Goal: Transaction & Acquisition: Purchase product/service

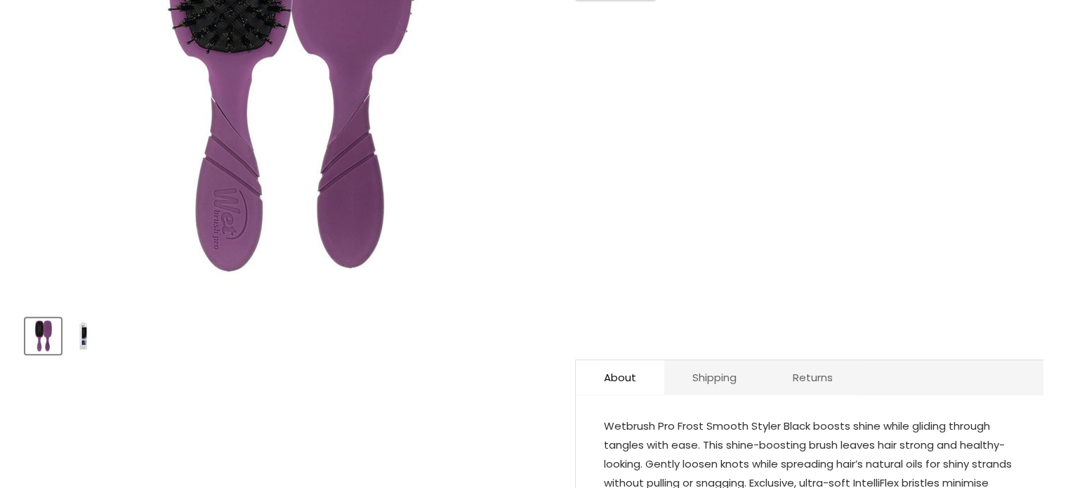
scroll to position [390, 0]
click at [82, 340] on img "Product thumbnails" at bounding box center [83, 335] width 33 height 33
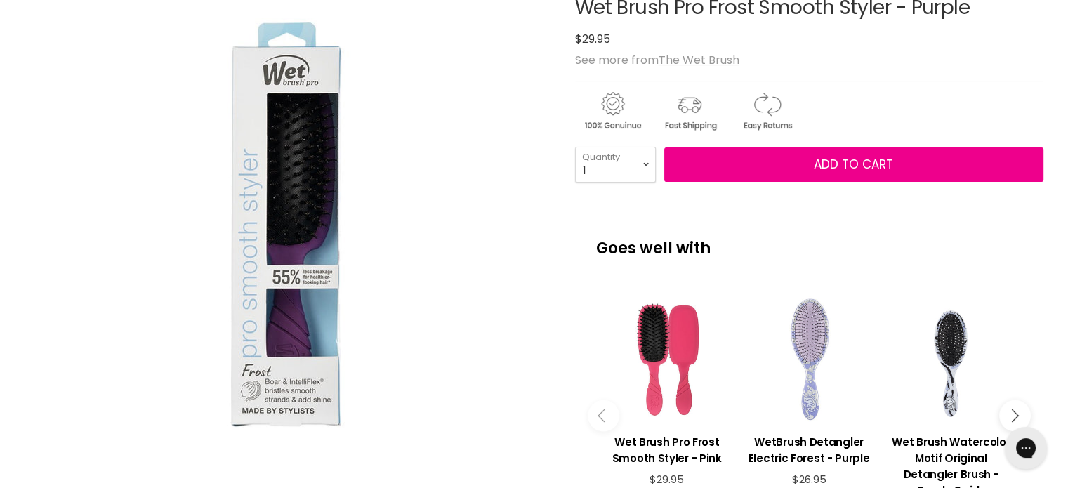
scroll to position [222, 0]
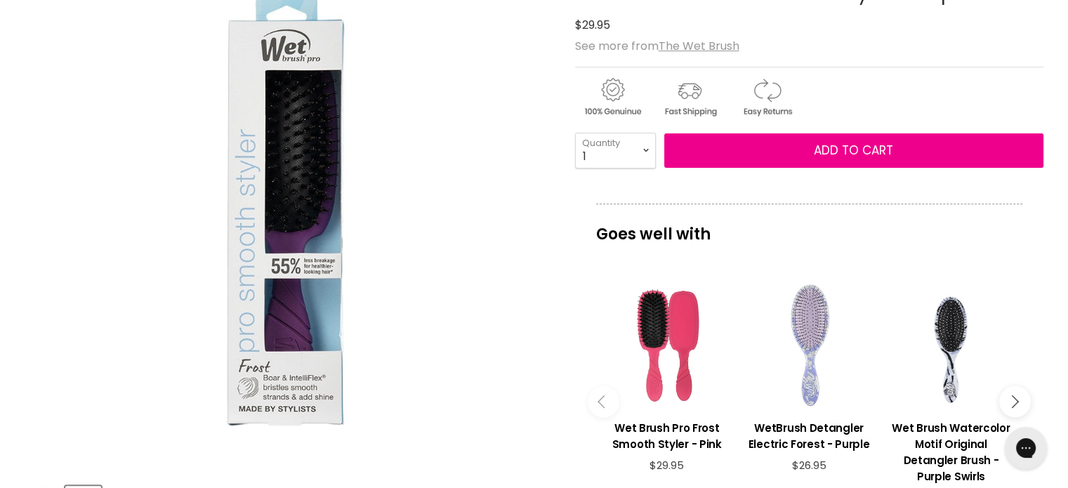
click at [258, 345] on img "Wet Brush Pro Frost Smooth Styler - Purple image. Click or Scroll to Zoom." at bounding box center [287, 209] width 524 height 524
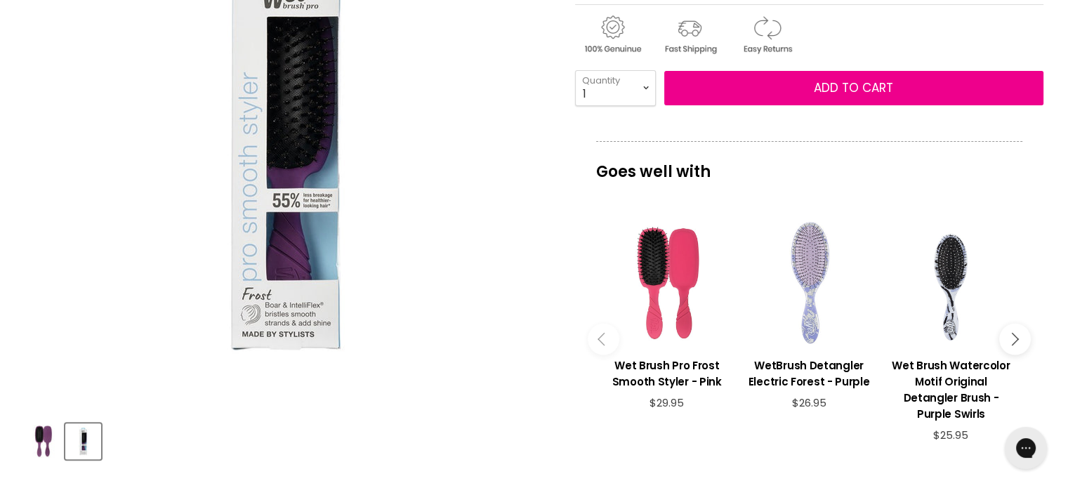
scroll to position [164, 0]
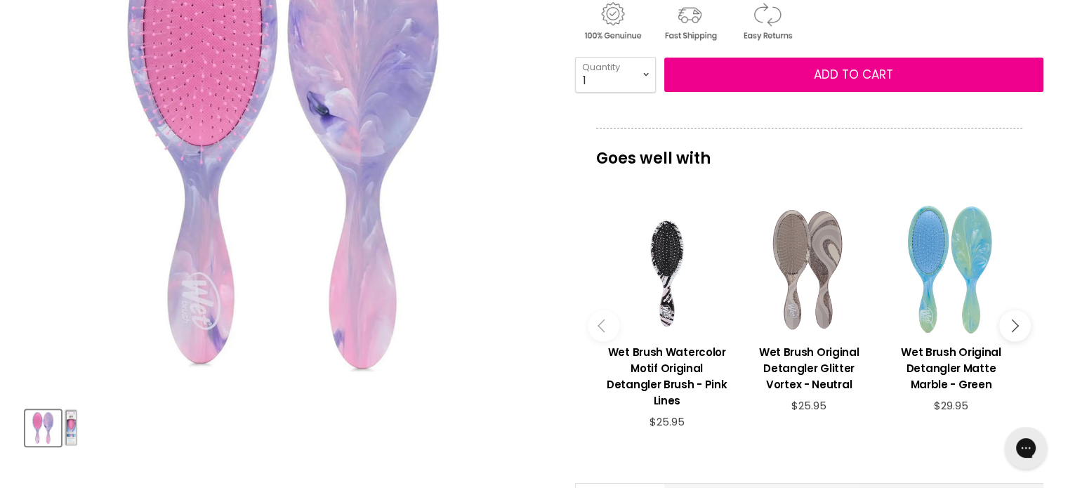
click at [76, 427] on button "Product thumbnails" at bounding box center [71, 428] width 12 height 36
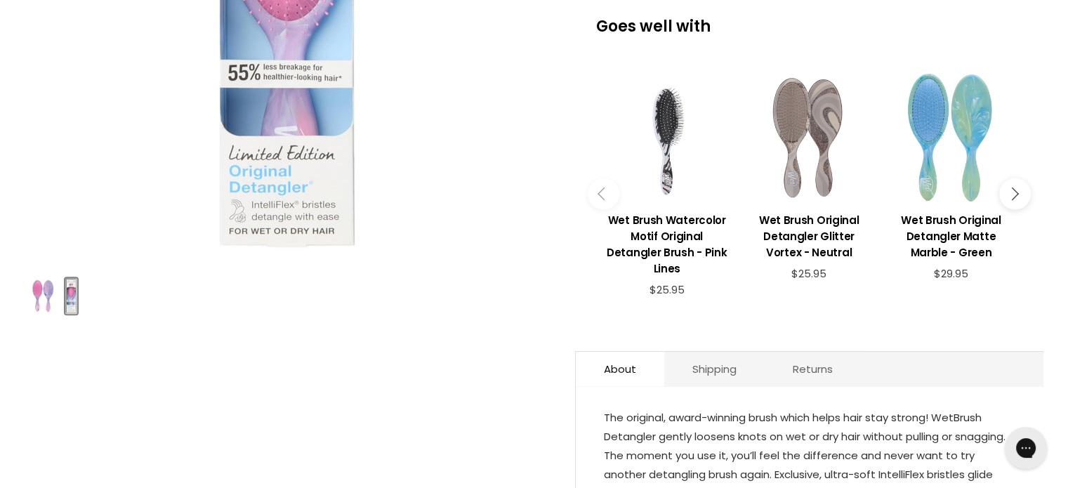
scroll to position [8, 0]
